Goal: Task Accomplishment & Management: Complete application form

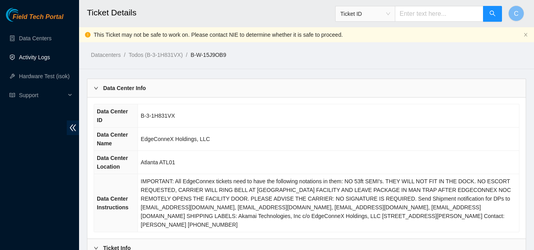
click at [37, 54] on link "Activity Logs" at bounding box center [34, 57] width 31 height 6
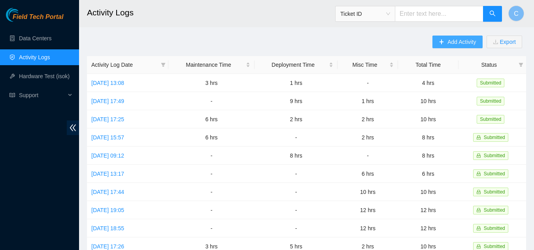
click at [453, 42] on span "Add Activity" at bounding box center [462, 42] width 28 height 9
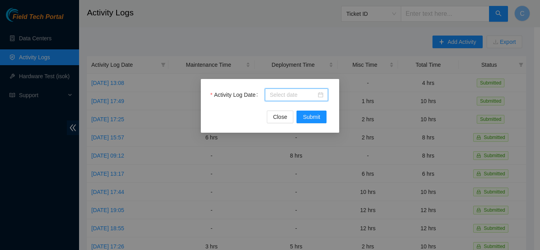
click at [296, 95] on input "Activity Log Date" at bounding box center [293, 95] width 47 height 9
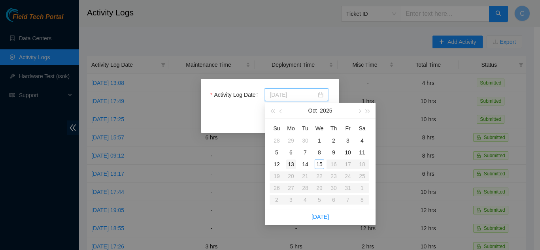
type input "[DATE]"
click at [291, 168] on div "13" at bounding box center [290, 164] width 9 height 9
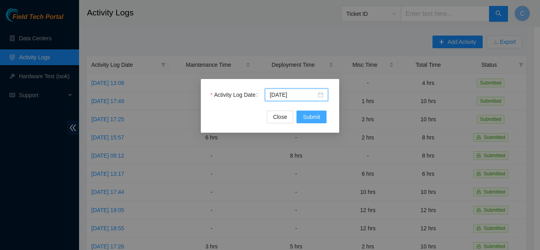
click at [306, 118] on span "Submit" at bounding box center [311, 117] width 17 height 9
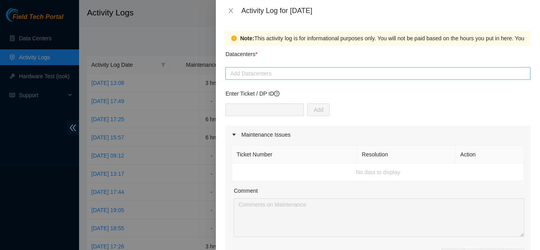
click at [367, 68] on div "Add Datacenters" at bounding box center [377, 73] width 305 height 13
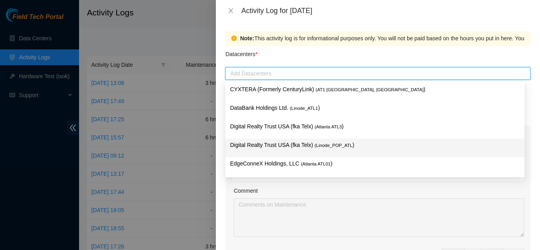
click at [261, 143] on p "Digital Realty Trust USA (fka Telx) ( Linode_POP_ATL )" at bounding box center [375, 145] width 290 height 9
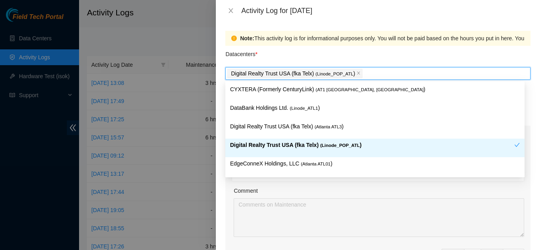
click at [312, 143] on p "Digital Realty Trust USA (fka Telx) ( Linode_POP_ATL )" at bounding box center [372, 145] width 284 height 9
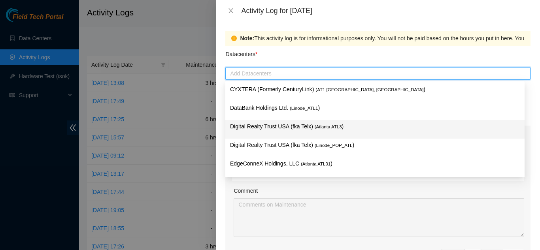
click at [304, 127] on p "Digital Realty Trust USA (fka Telx) ( [GEOGRAPHIC_DATA] ATL3 )" at bounding box center [375, 126] width 290 height 9
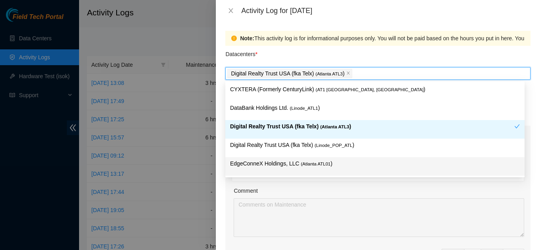
click at [398, 181] on div "Ticket Number Resolution Action No data to display Comment Duration 0 hrs 0 mins" at bounding box center [377, 212] width 305 height 136
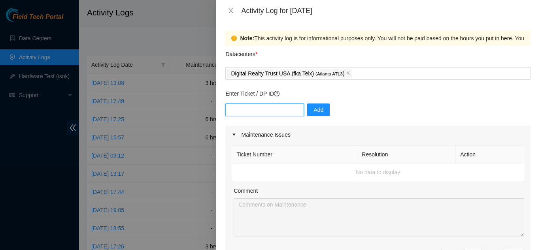
click at [248, 111] on input "text" at bounding box center [264, 110] width 79 height 13
paste input "DP73176"
type input "DP73176"
click at [313, 108] on span "Add" at bounding box center [318, 110] width 10 height 9
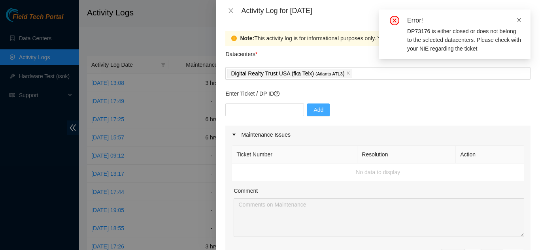
click at [517, 18] on icon "close" at bounding box center [519, 20] width 6 height 6
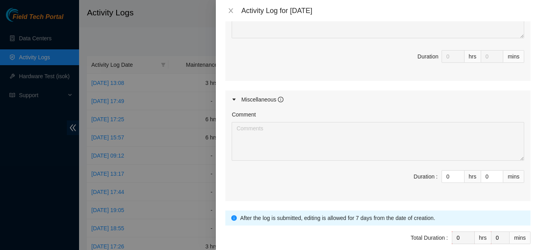
scroll to position [395, 0]
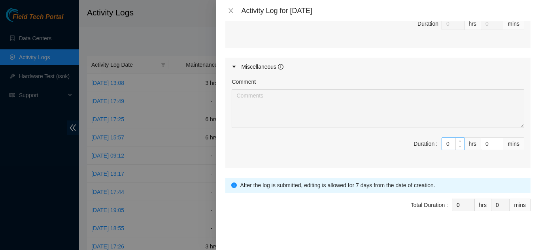
click at [442, 144] on input "0" at bounding box center [453, 144] width 22 height 12
type input "10"
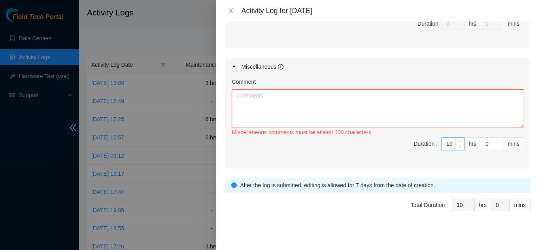
type input "10"
click at [374, 106] on textarea "Comment" at bounding box center [378, 108] width 293 height 39
paste textarea "DP73175/DP73176"
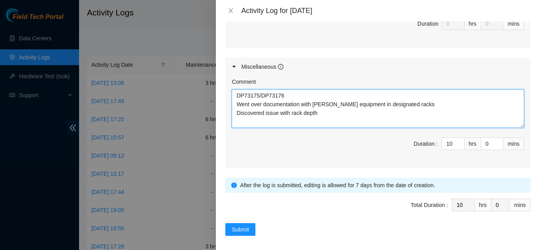
scroll to position [6, 0]
type textarea "DP73175/DP73176 Went over documentation with [PERSON_NAME] equipment in designa…"
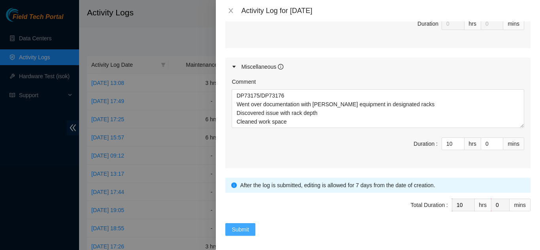
click at [246, 229] on span "Submit" at bounding box center [240, 229] width 17 height 9
type input "0"
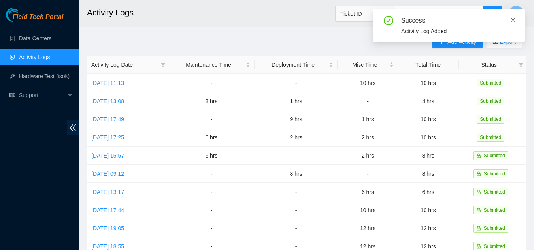
click at [513, 17] on span at bounding box center [513, 20] width 6 height 6
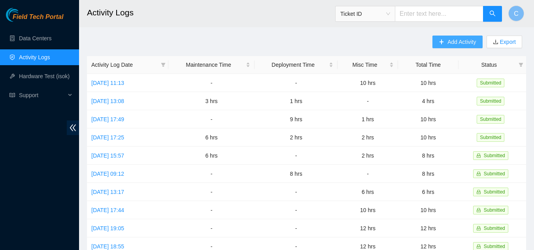
click at [448, 44] on span "Add Activity" at bounding box center [462, 42] width 28 height 9
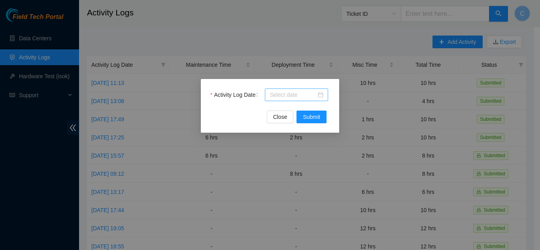
click at [296, 96] on input "Activity Log Date" at bounding box center [293, 95] width 47 height 9
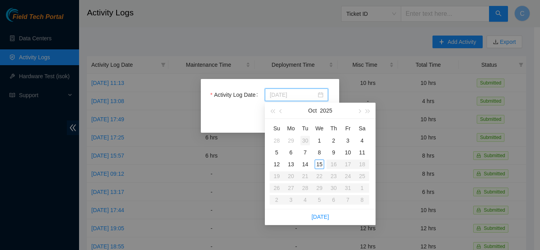
type input "[DATE]"
click at [304, 164] on div "14" at bounding box center [304, 164] width 9 height 9
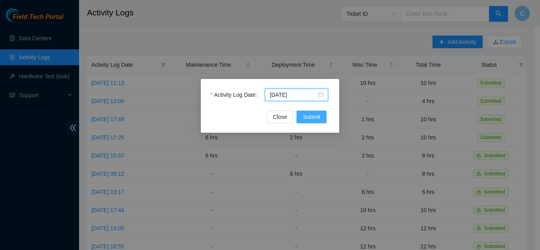
click at [308, 117] on span "Submit" at bounding box center [311, 117] width 17 height 9
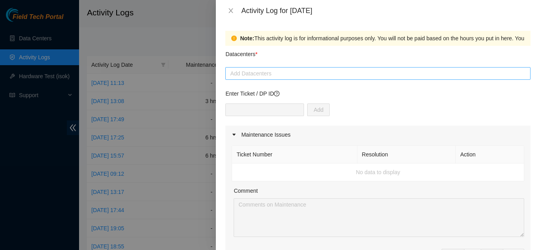
click at [264, 74] on div at bounding box center [377, 73] width 301 height 9
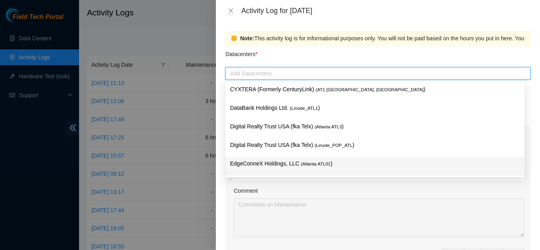
click at [275, 165] on p "EdgeConneX Holdings, LLC ( [GEOGRAPHIC_DATA] ATL01 )" at bounding box center [375, 163] width 290 height 9
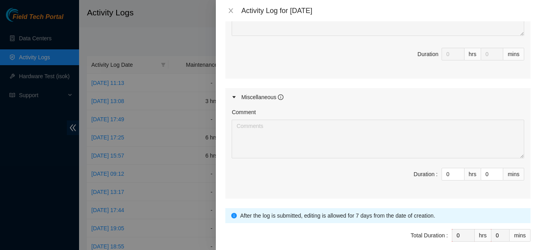
scroll to position [395, 0]
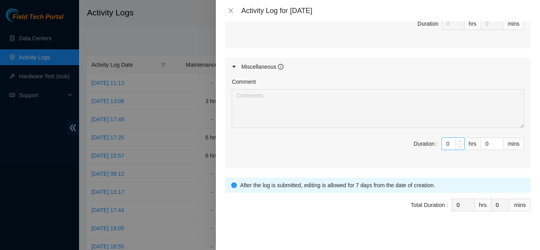
click at [442, 144] on input "0" at bounding box center [453, 144] width 22 height 12
type input "10"
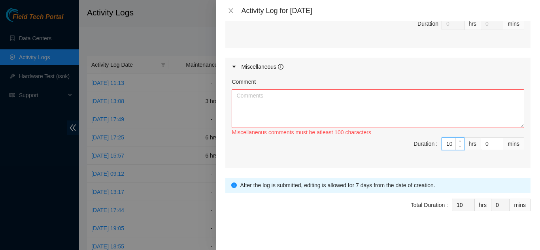
type input "10"
paste textarea "DP73175/DP73176"
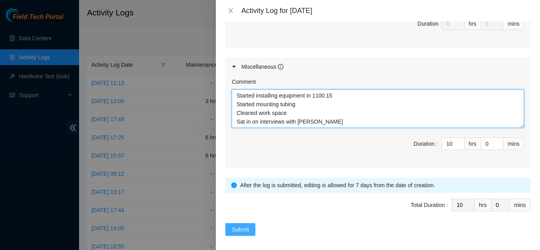
type textarea "DP73175/DP73176 Started installing equipment in 1100.15 Started mounting tubing…"
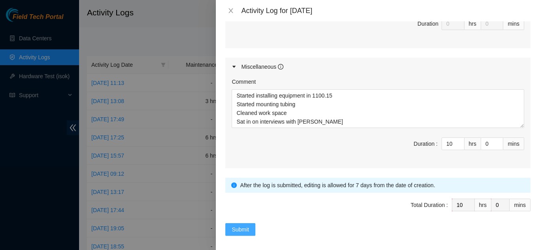
click at [233, 229] on span "Submit" at bounding box center [240, 229] width 17 height 9
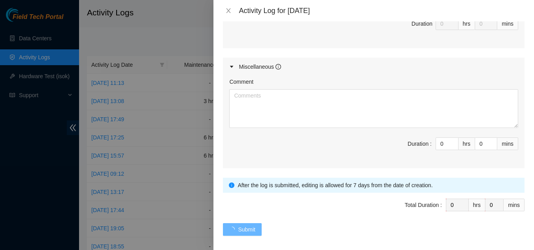
scroll to position [0, 0]
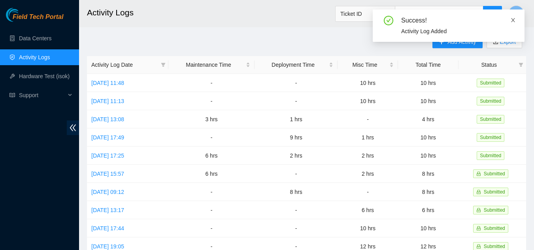
click at [514, 19] on icon "close" at bounding box center [513, 20] width 4 height 4
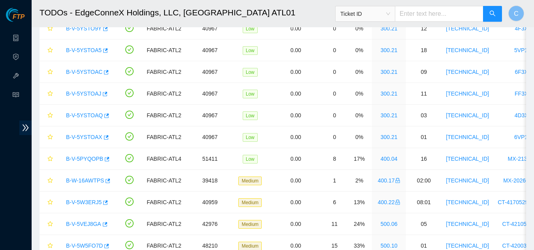
scroll to position [105, 0]
